Goal: Communication & Community: Ask a question

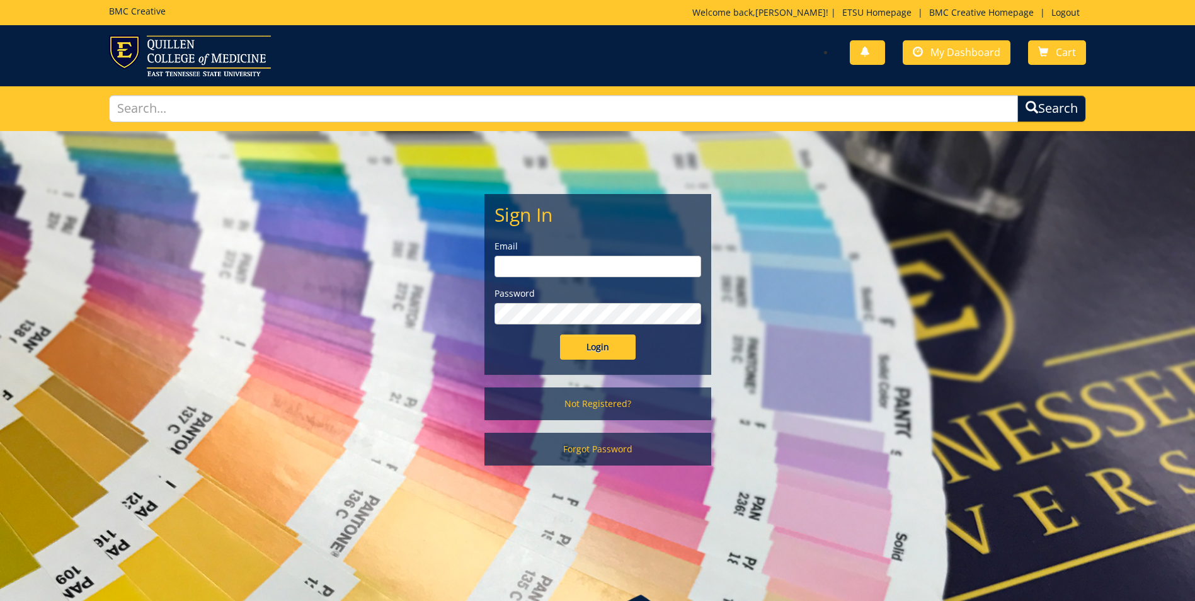
type input "engelman@etsu.edu"
click at [593, 350] on input "Login" at bounding box center [598, 346] width 76 height 25
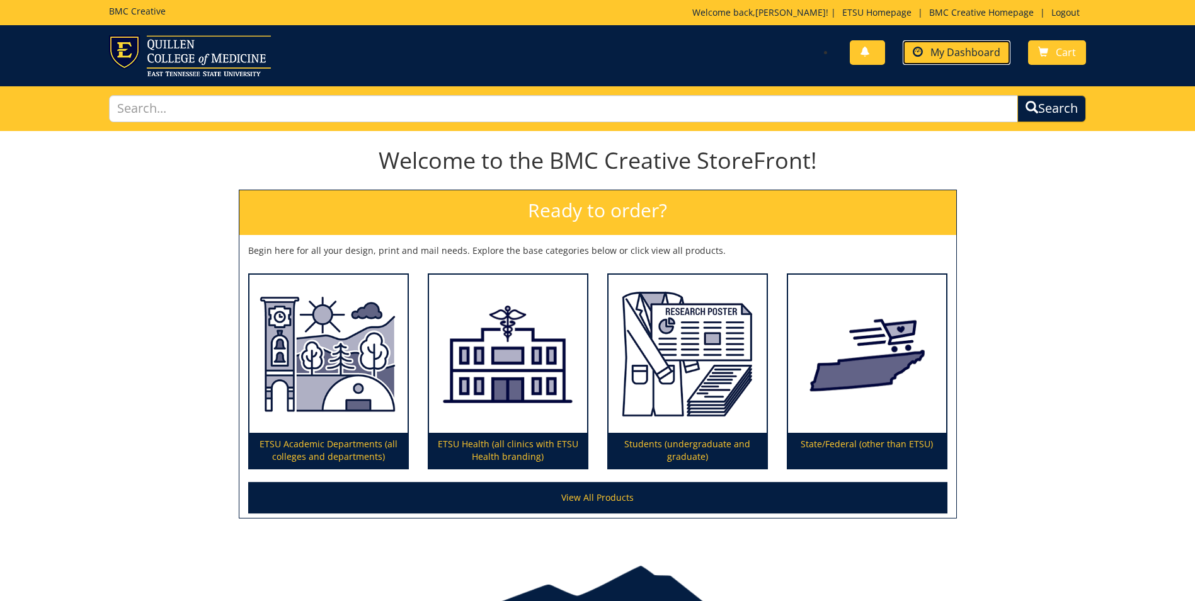
click at [947, 47] on span "My Dashboard" at bounding box center [965, 52] width 70 height 14
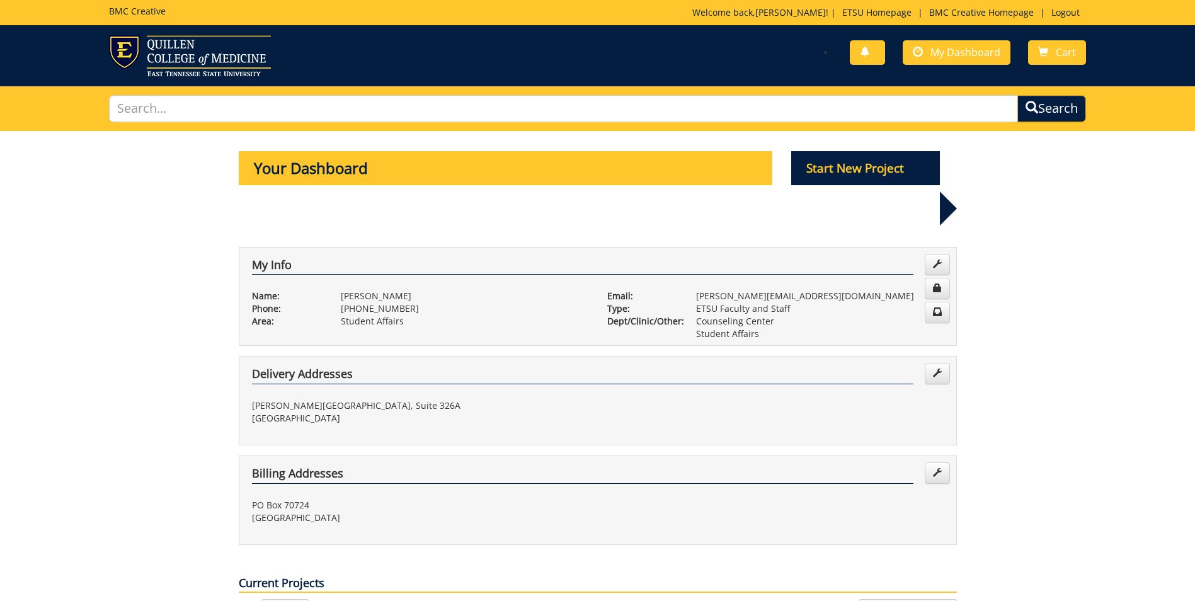
scroll to position [126, 0]
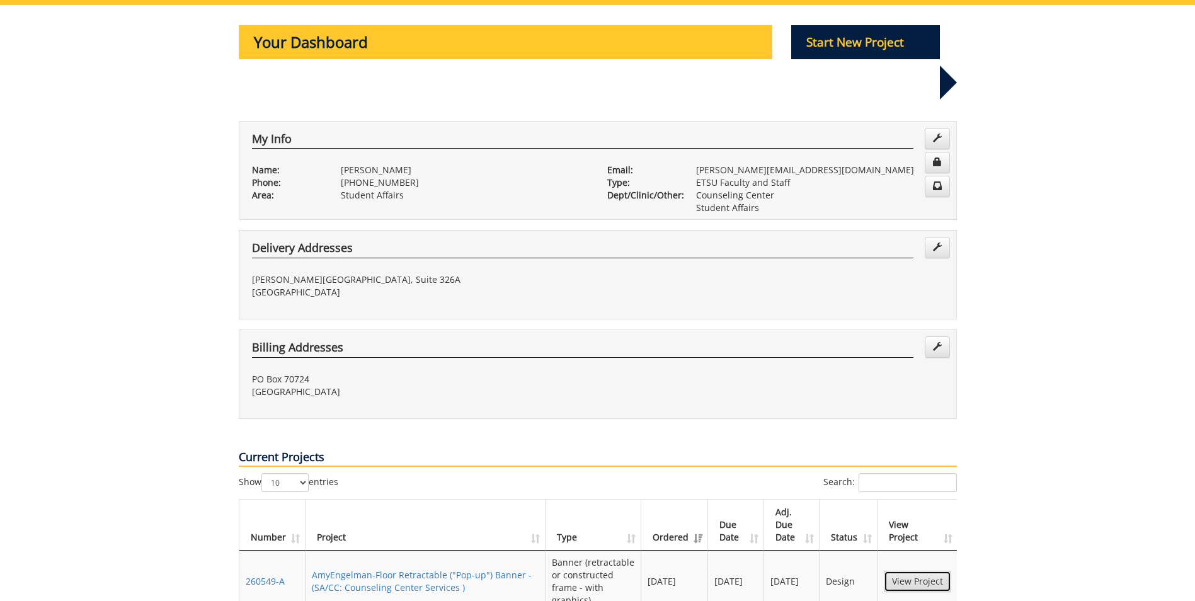
click at [900, 571] on link "View Project" at bounding box center [917, 581] width 67 height 21
click at [819, 37] on p "Start New Project" at bounding box center [865, 42] width 149 height 34
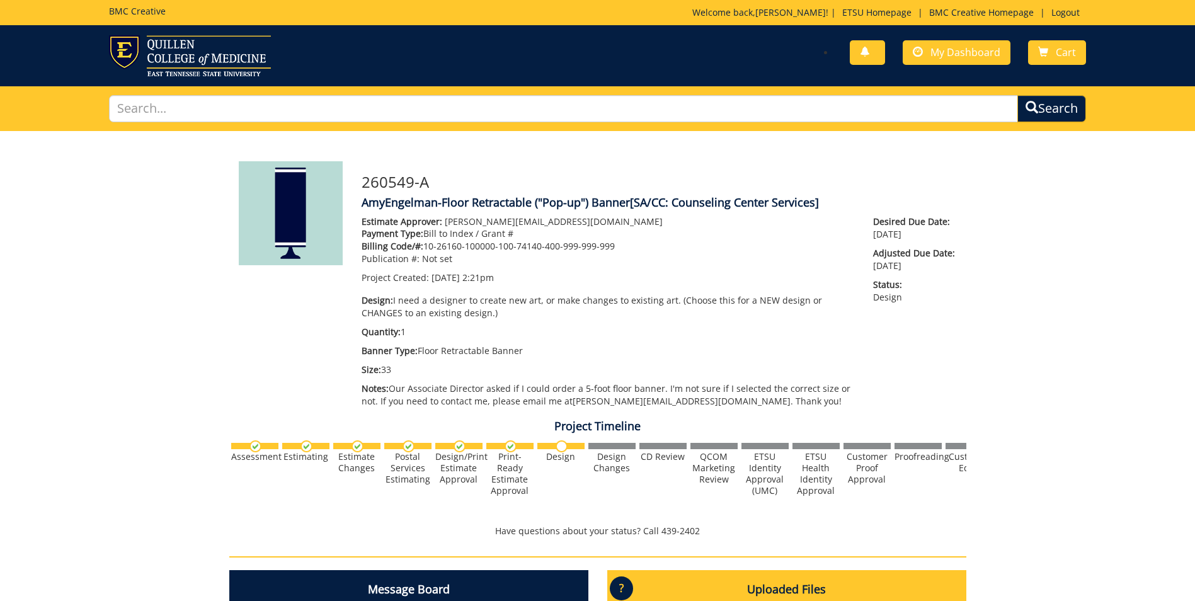
scroll to position [252, 0]
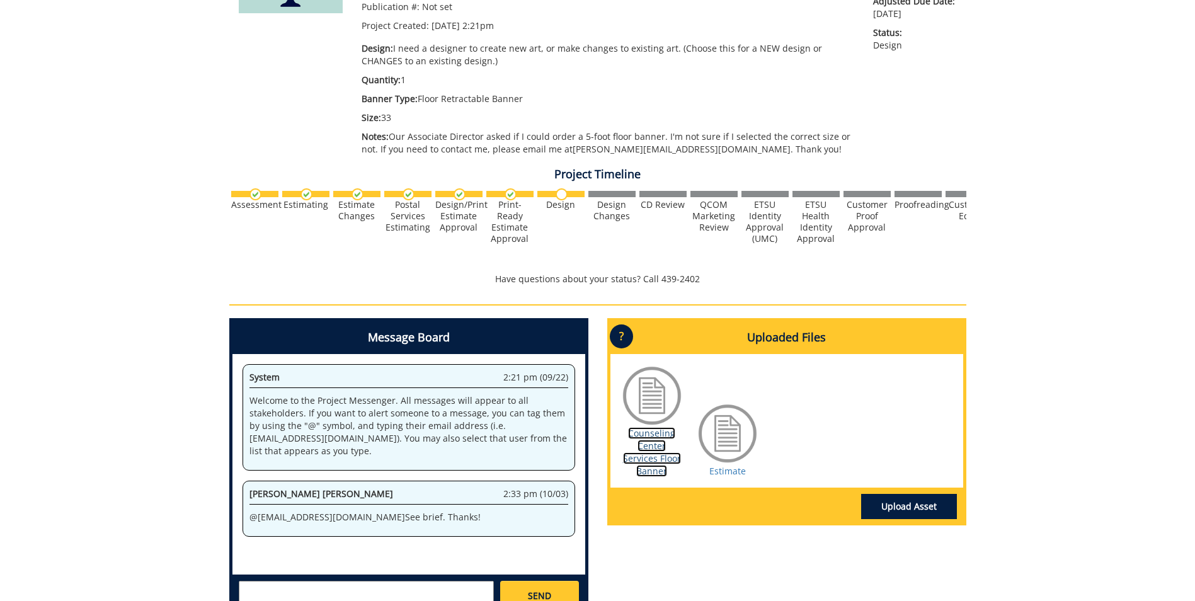
click at [654, 460] on link "Counseling Center Services Floor Banner" at bounding box center [652, 452] width 58 height 50
click at [729, 467] on link "Estimate" at bounding box center [727, 471] width 37 height 12
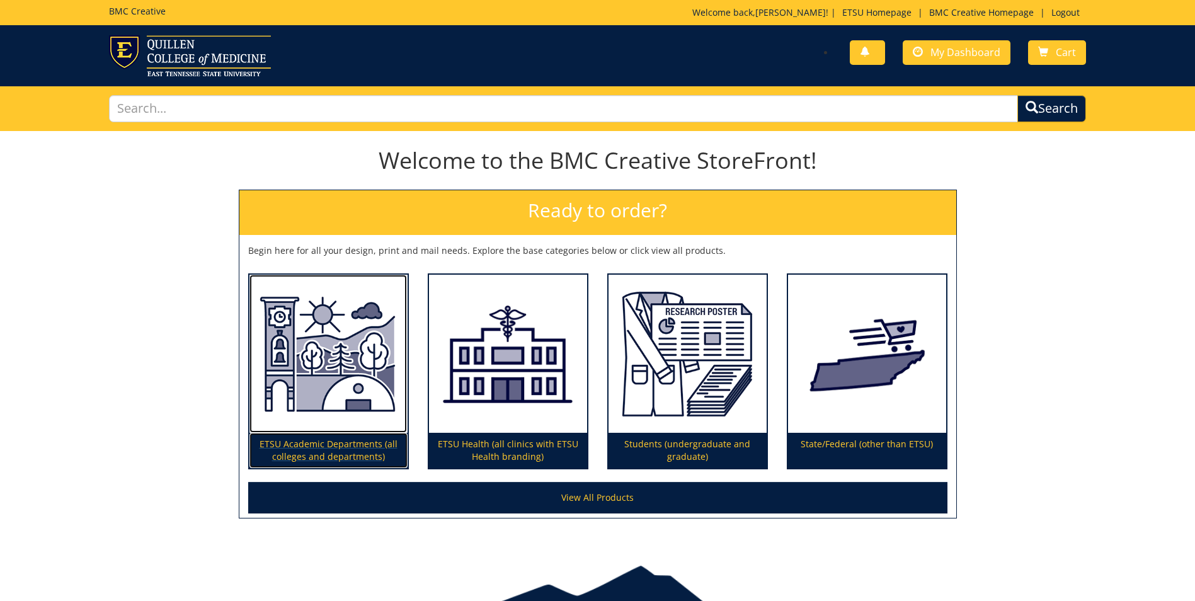
click at [354, 351] on img at bounding box center [328, 354] width 158 height 159
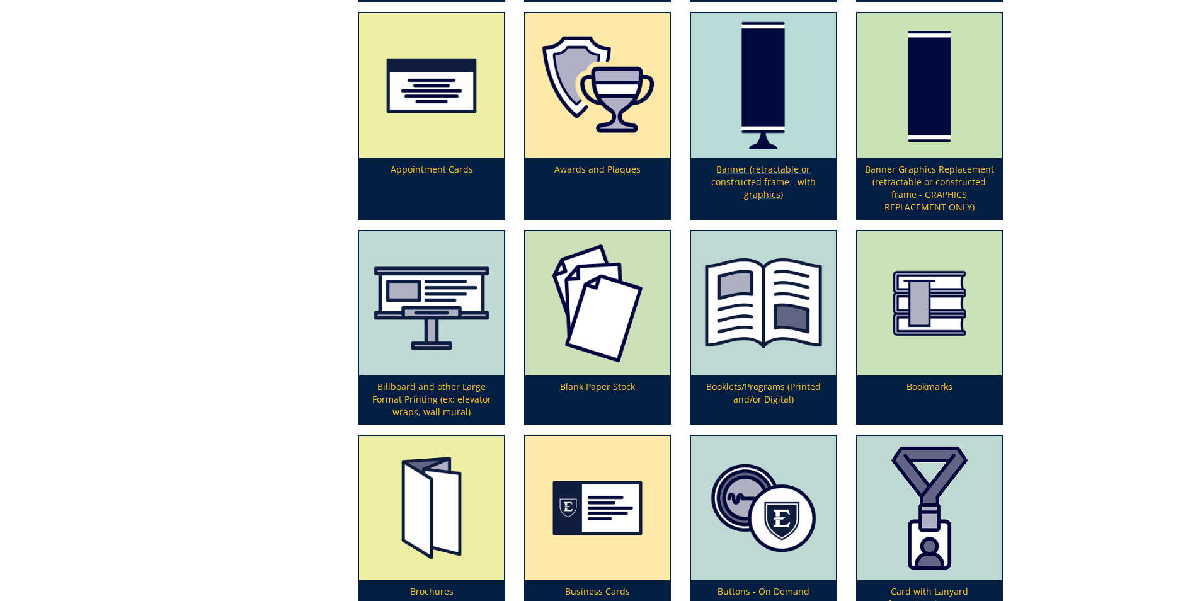
scroll to position [315, 0]
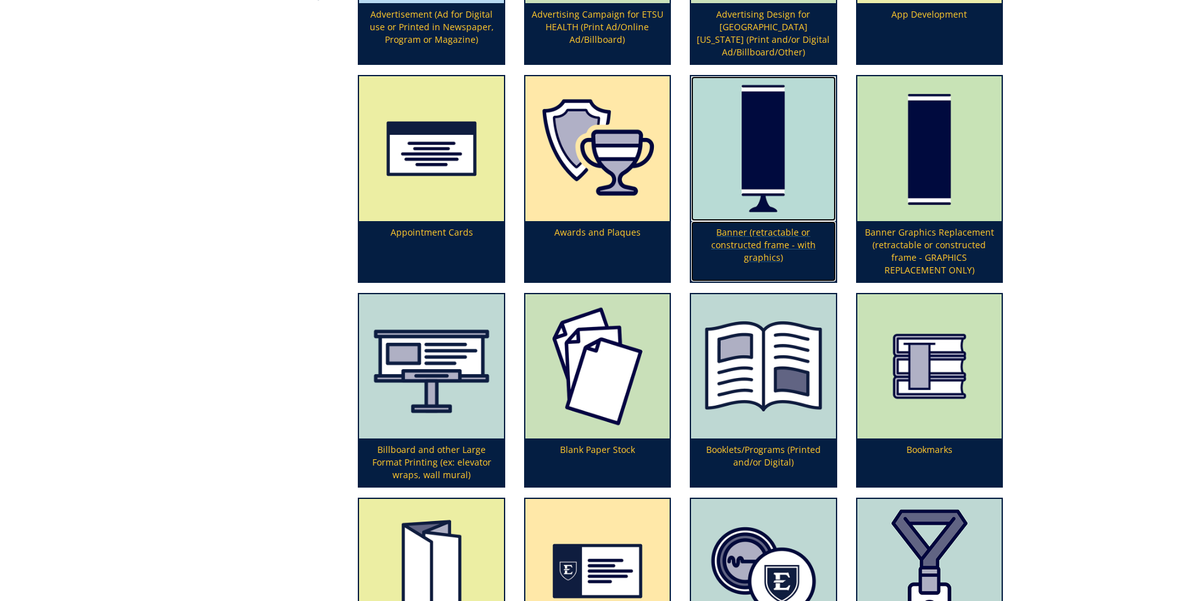
click at [758, 168] on img at bounding box center [763, 148] width 144 height 144
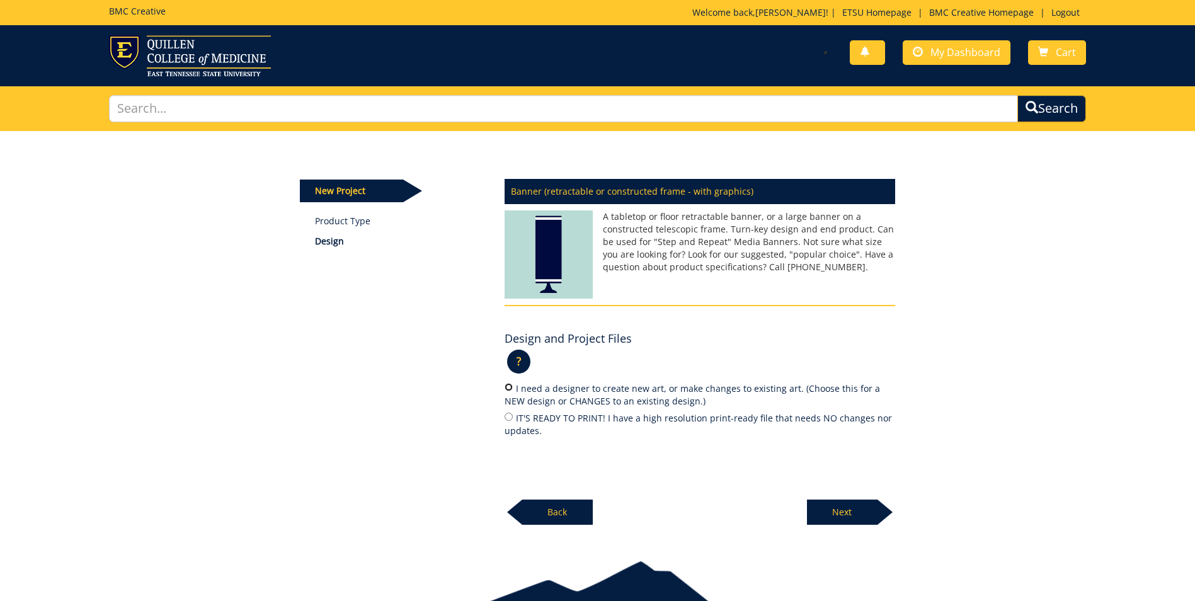
click at [506, 385] on input "I need a designer to create new art, or make changes to existing art. (Choose t…" at bounding box center [508, 387] width 8 height 8
radio input "true"
click at [858, 520] on p "Next" at bounding box center [842, 511] width 71 height 25
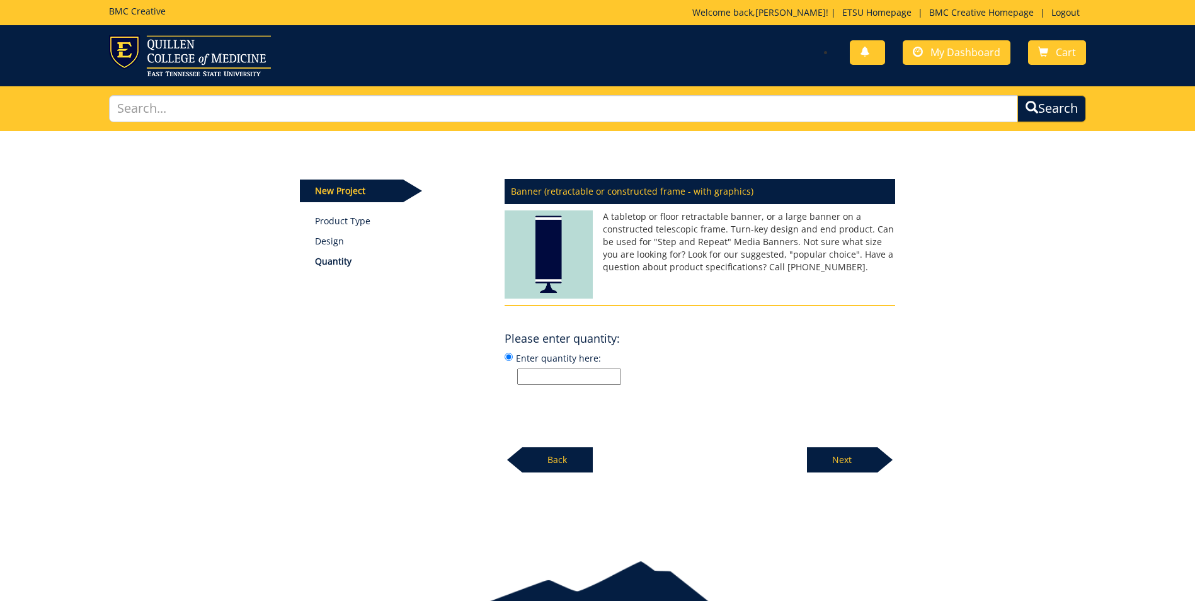
click at [610, 378] on input "Enter quantity here:" at bounding box center [569, 376] width 104 height 16
type input "1"
click at [850, 463] on p "Next" at bounding box center [842, 459] width 71 height 25
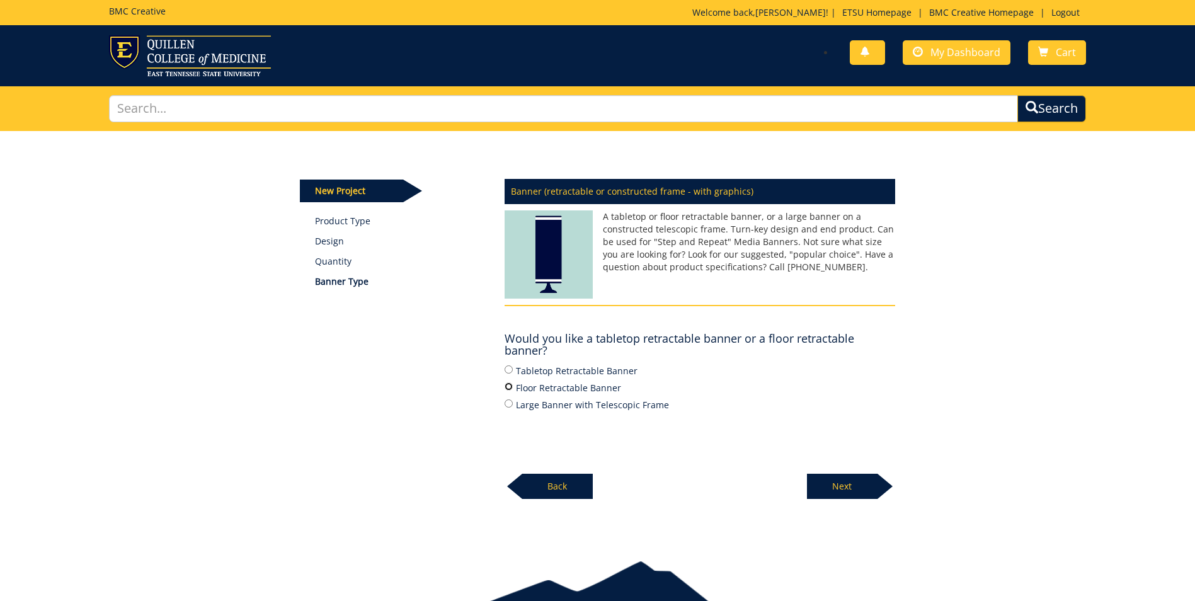
click at [509, 384] on input "Floor Retractable Banner" at bounding box center [508, 386] width 8 height 8
radio input "true"
click at [858, 483] on p "Next" at bounding box center [842, 486] width 71 height 25
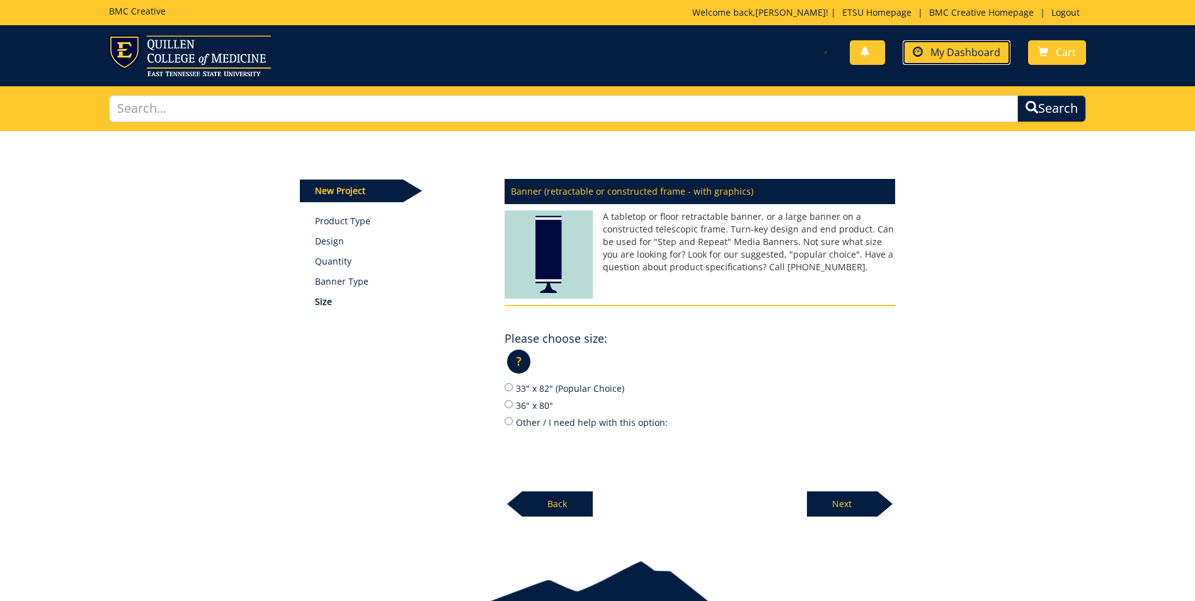
click at [957, 48] on span "My Dashboard" at bounding box center [965, 52] width 70 height 14
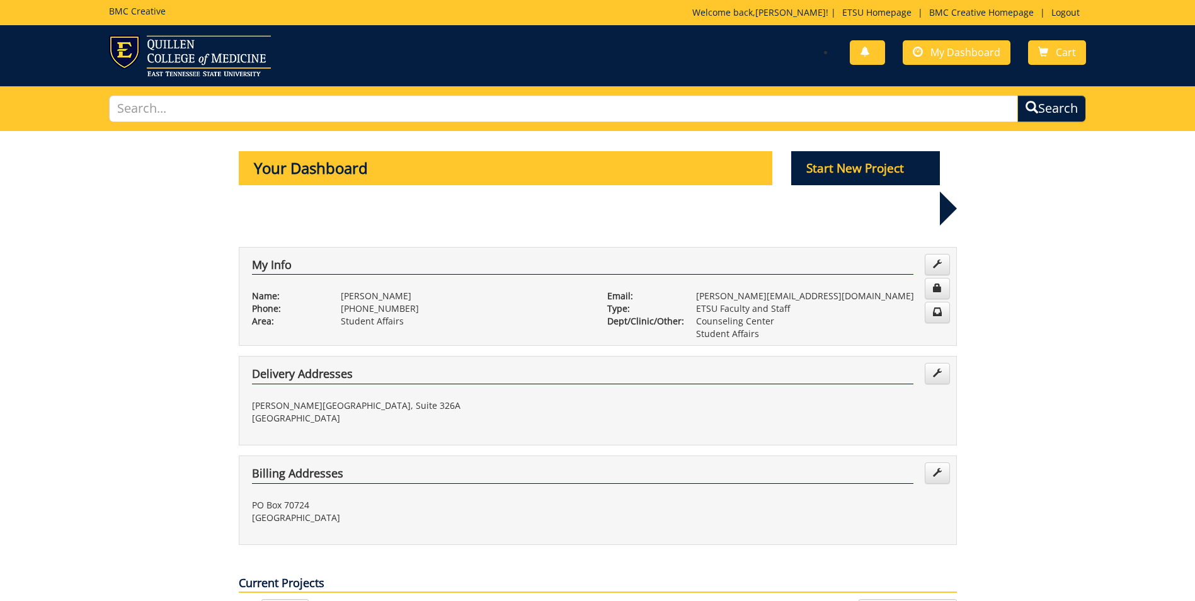
scroll to position [252, 0]
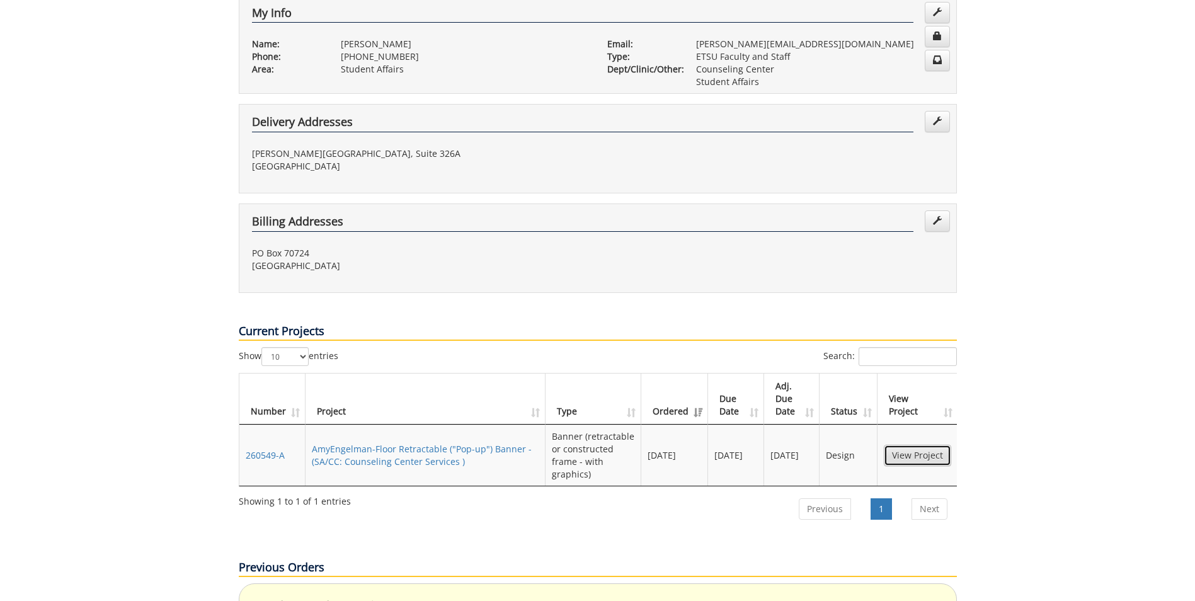
click at [923, 445] on link "View Project" at bounding box center [917, 455] width 67 height 21
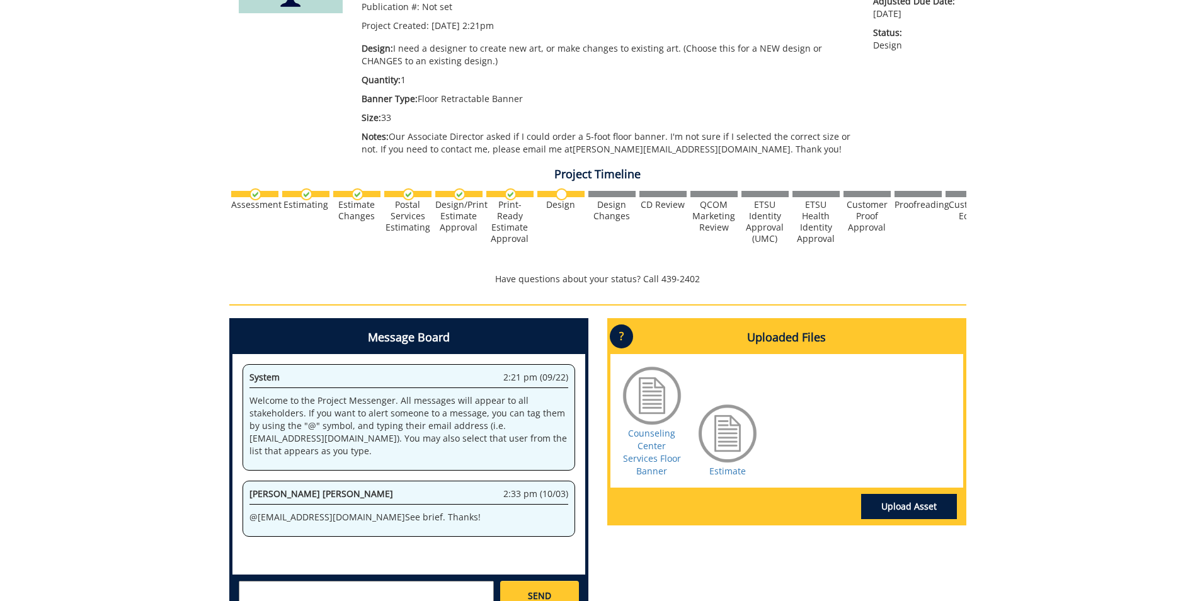
scroll to position [315, 0]
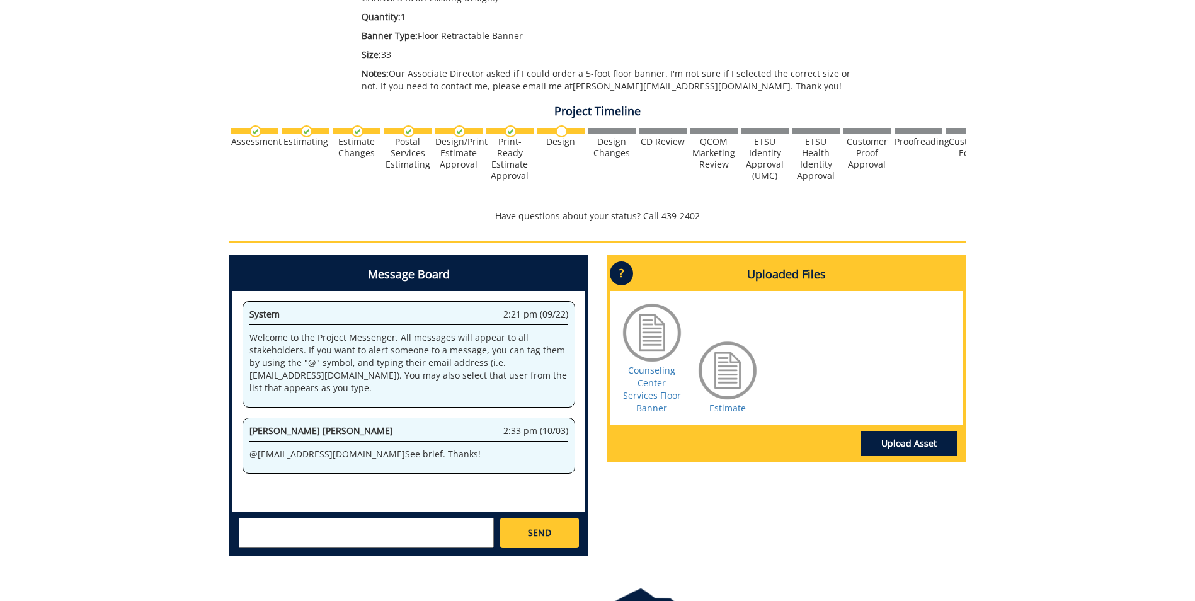
click at [246, 530] on textarea at bounding box center [366, 533] width 255 height 30
type textarea "c"
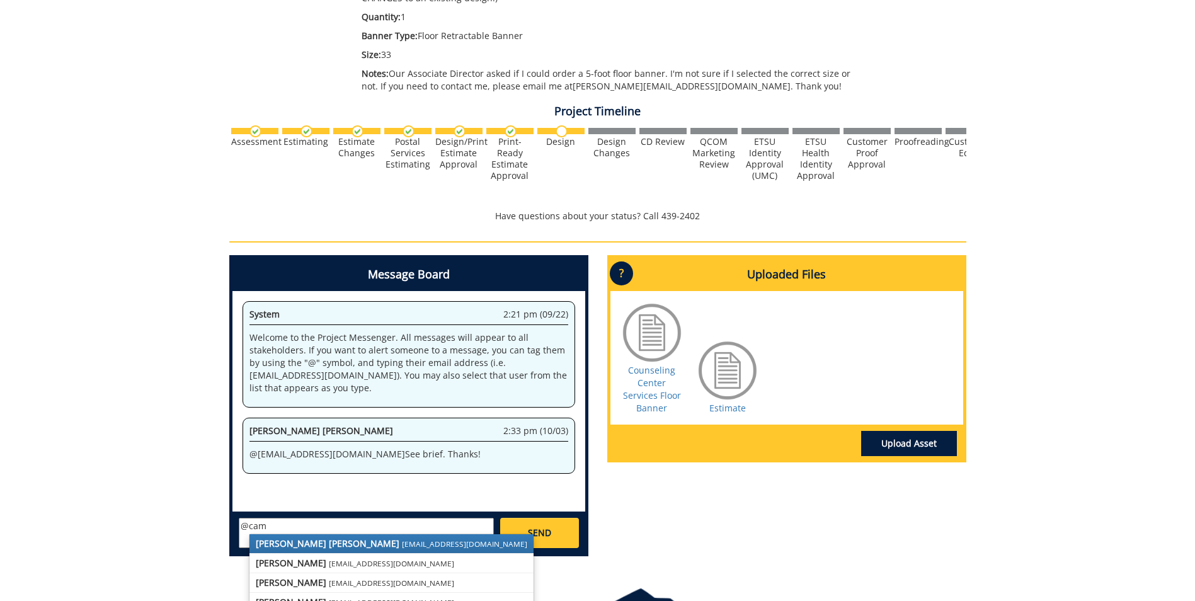
click at [317, 538] on strong "[PERSON_NAME] [PERSON_NAME]" at bounding box center [328, 543] width 144 height 12
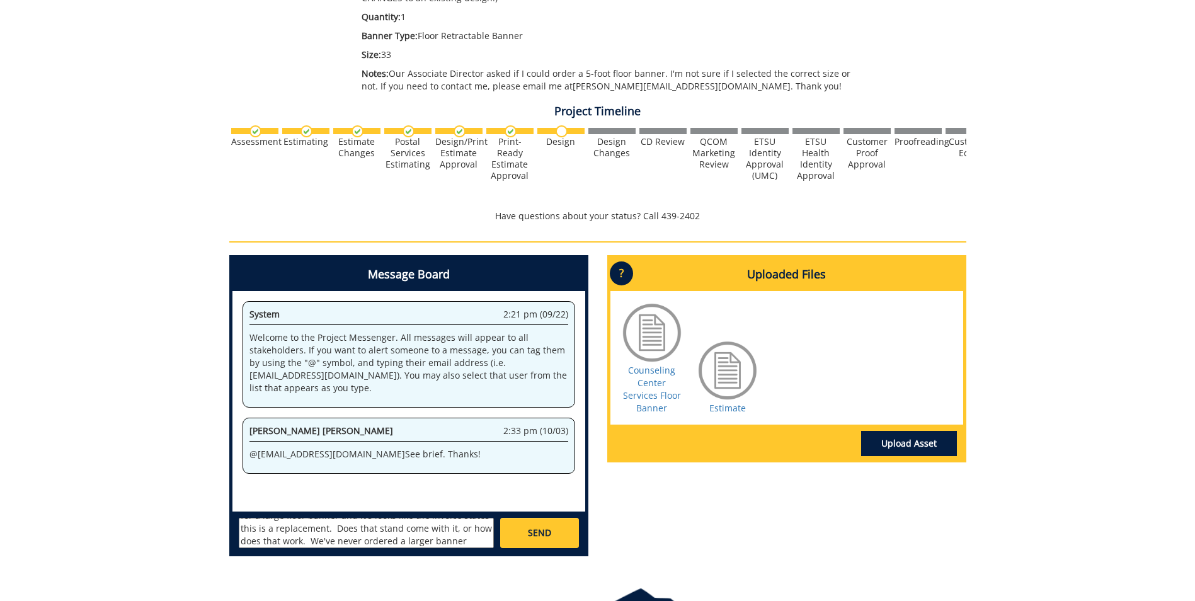
scroll to position [48, 0]
click at [372, 543] on textarea "@[EMAIL_ADDRESS][DOMAIN_NAME] Hi [PERSON_NAME]! I'm hoping that I've ordered th…" at bounding box center [366, 533] width 255 height 30
click at [403, 527] on textarea "@[EMAIL_ADDRESS][DOMAIN_NAME] Hi [PERSON_NAME]! I'm hoping that I've ordered th…" at bounding box center [366, 533] width 255 height 30
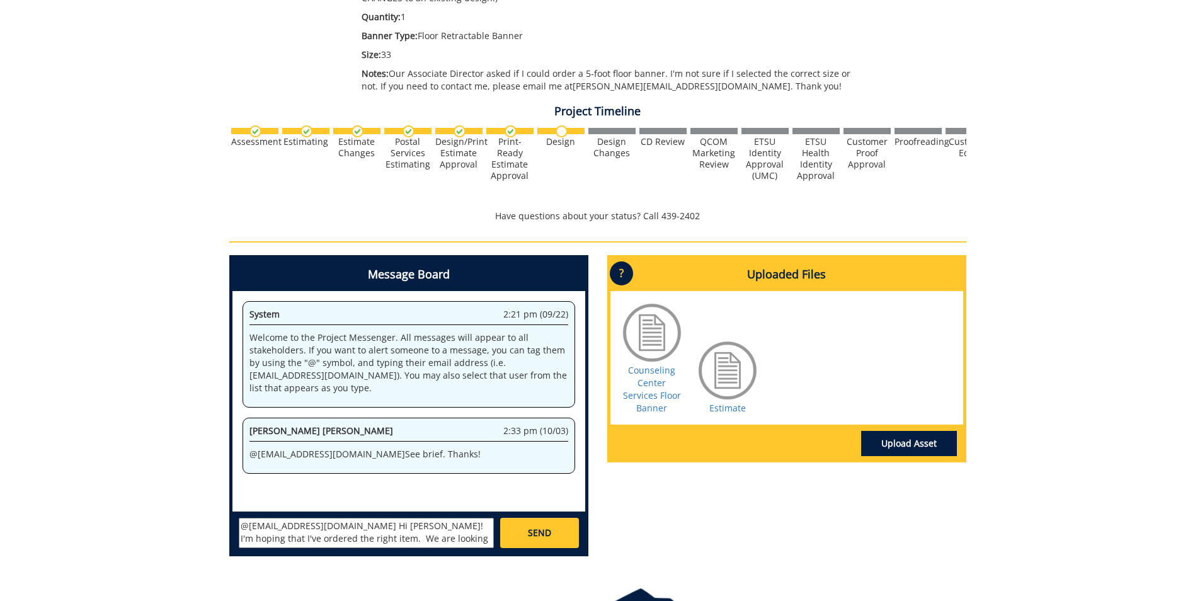
drag, startPoint x: 382, startPoint y: 525, endPoint x: 395, endPoint y: 526, distance: 13.9
click at [395, 526] on textarea "@[EMAIL_ADDRESS][DOMAIN_NAME] Hi [PERSON_NAME]! I'm hoping that I've ordered th…" at bounding box center [366, 533] width 255 height 30
drag, startPoint x: 401, startPoint y: 526, endPoint x: 429, endPoint y: 520, distance: 29.6
click at [402, 525] on textarea "@[EMAIL_ADDRESS][DOMAIN_NAME] Hi [PERSON_NAME]! I'm hoping that I've ordered th…" at bounding box center [366, 533] width 255 height 30
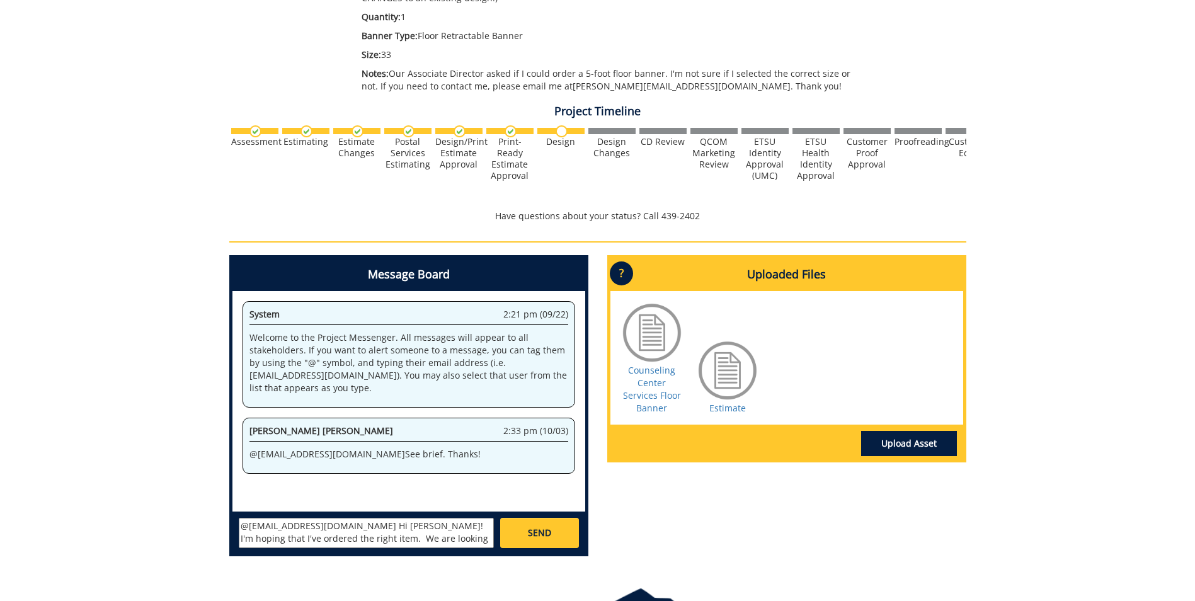
scroll to position [25, 0]
type textarea "@[EMAIL_ADDRESS][DOMAIN_NAME] Hi [PERSON_NAME]! I'm hoping that I've ordered th…"
click at [543, 532] on span "SEND" at bounding box center [539, 532] width 23 height 13
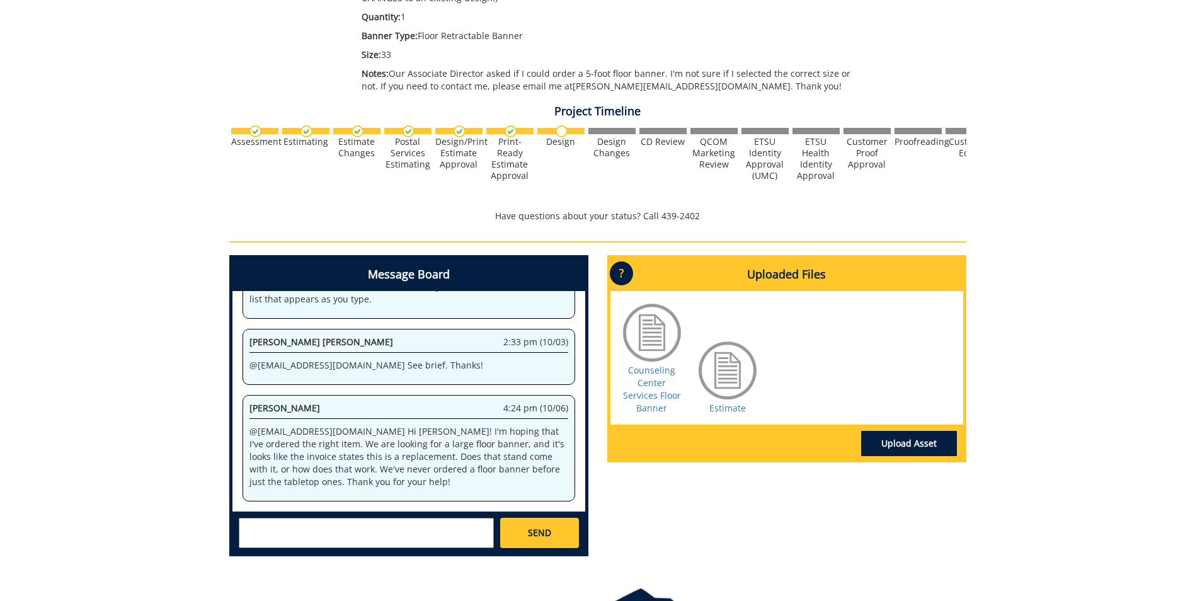
scroll to position [1884, 0]
